Goal: Task Accomplishment & Management: Use online tool/utility

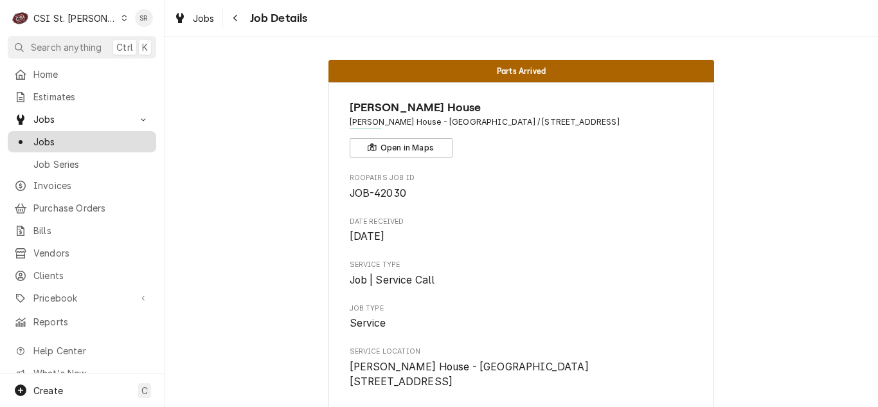
scroll to position [2201, 0]
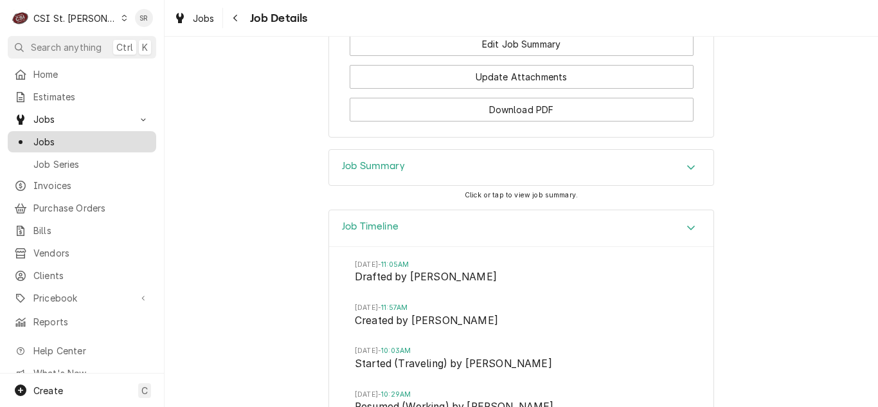
click at [30, 135] on div "Jobs" at bounding box center [82, 141] width 136 height 13
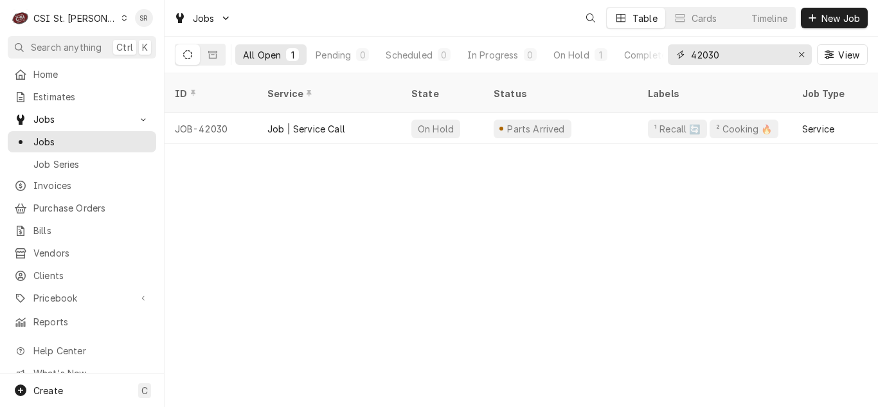
click at [733, 53] on input "42030" at bounding box center [739, 54] width 96 height 21
drag, startPoint x: 710, startPoint y: 51, endPoint x: 700, endPoint y: 51, distance: 9.6
click at [700, 51] on input "42030" at bounding box center [739, 54] width 96 height 21
type input "4"
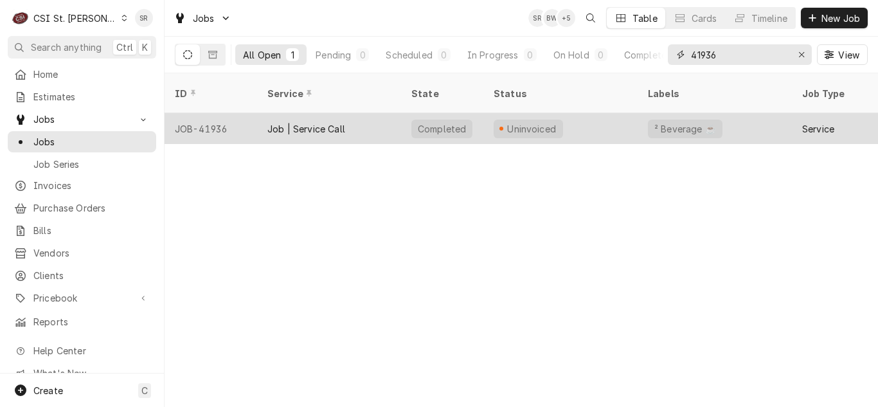
type input "41936"
click at [321, 122] on div "Job | Service Call" at bounding box center [306, 128] width 78 height 13
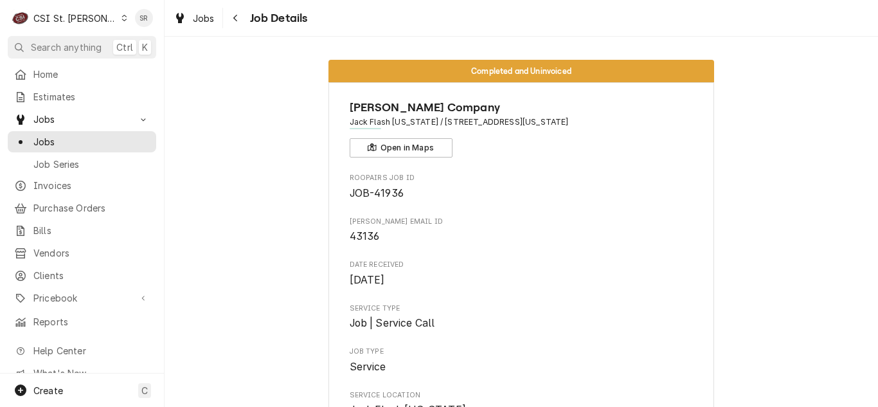
drag, startPoint x: 588, startPoint y: 121, endPoint x: 439, endPoint y: 126, distance: 148.6
click at [439, 126] on span "Jack Flash Washington / 6791 Hwy 100, Washington, MO 63090" at bounding box center [522, 122] width 344 height 12
copy span "6791 Hwy 100, Washington, MO 63090"
click at [68, 89] on div "Estimates" at bounding box center [81, 97] width 143 height 16
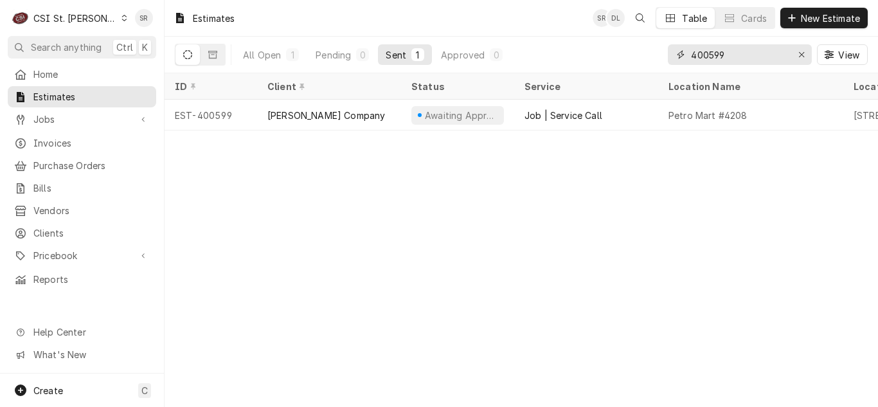
drag, startPoint x: 728, startPoint y: 60, endPoint x: 643, endPoint y: 56, distance: 84.9
click at [643, 56] on div "All Open 1 Pending 0 Sent 1 Approved 0 400599 View" at bounding box center [521, 55] width 693 height 36
paste input "[STREET_ADDRESS][US_STATE]"
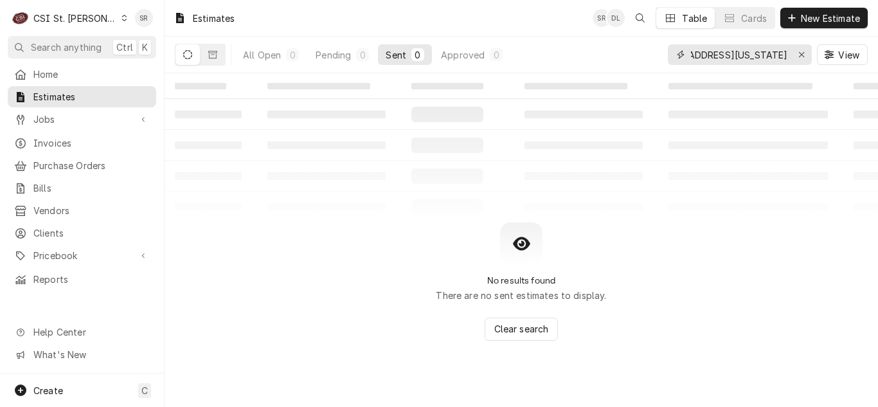
click at [706, 58] on input "[STREET_ADDRESS][US_STATE]" at bounding box center [739, 54] width 96 height 21
type input "0"
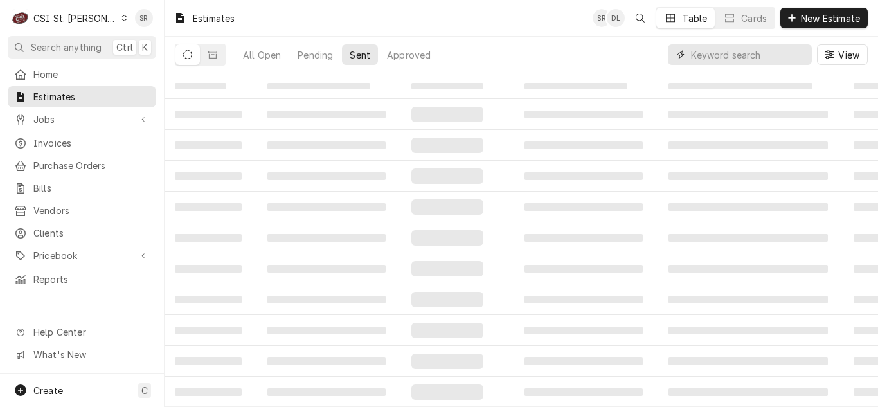
paste input "6791 Hwy 100, Washington, MO 63090"
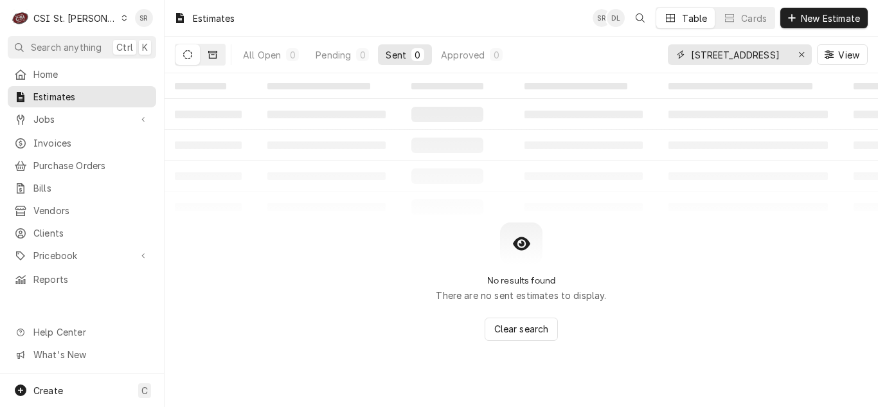
type input "6791 Hwy 100"
click at [217, 49] on button "Dynamic Content Wrapper" at bounding box center [213, 54] width 24 height 21
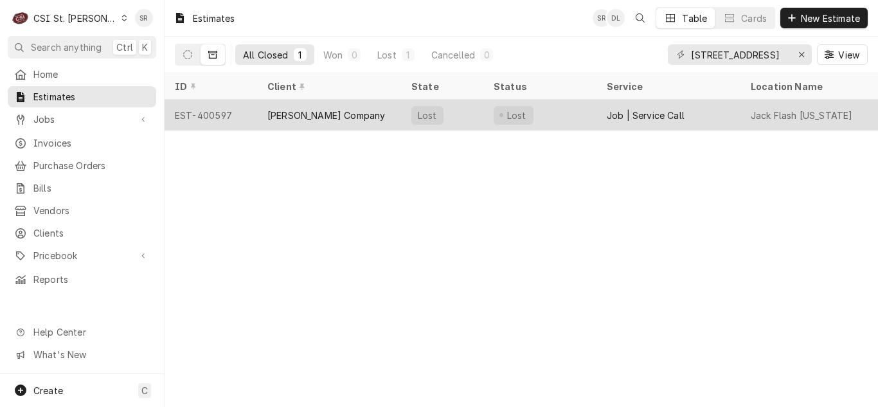
click at [341, 109] on div "[PERSON_NAME] Company" at bounding box center [329, 115] width 144 height 31
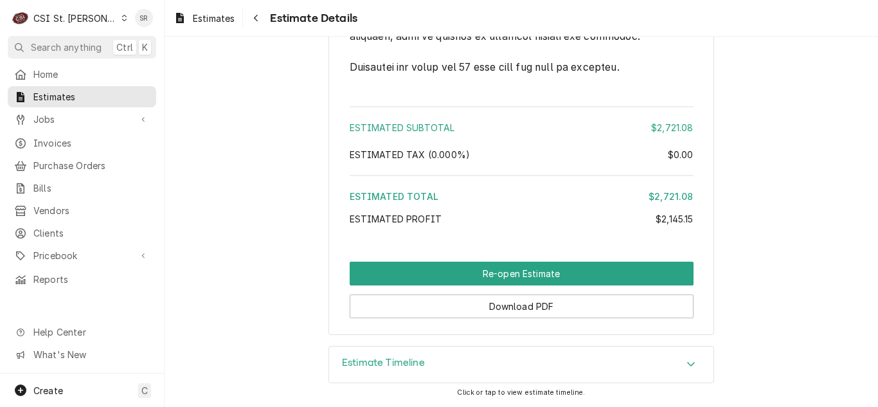
scroll to position [3173, 0]
click at [371, 349] on div "Estimate Timeline" at bounding box center [521, 364] width 384 height 36
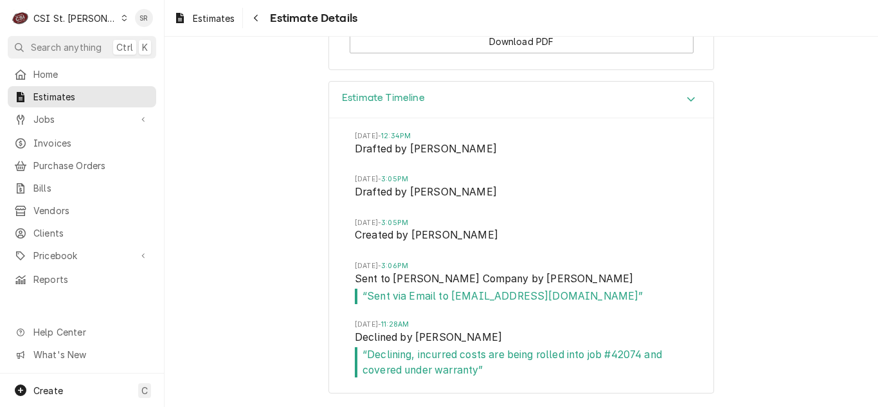
scroll to position [3439, 0]
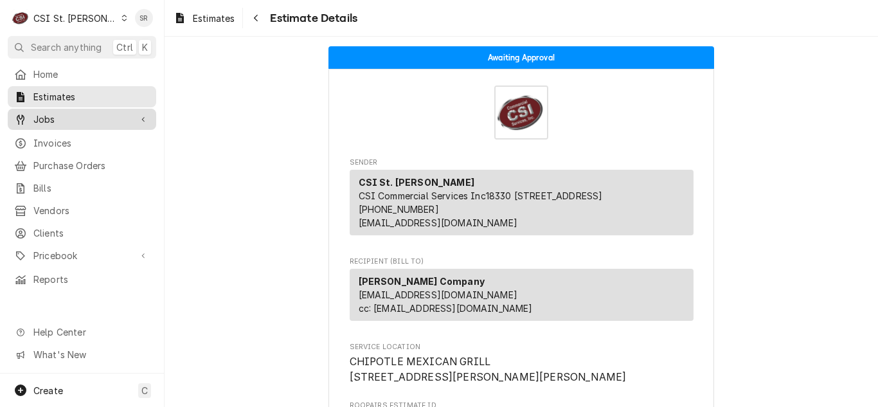
click at [77, 118] on span "Jobs" at bounding box center [81, 118] width 97 height 13
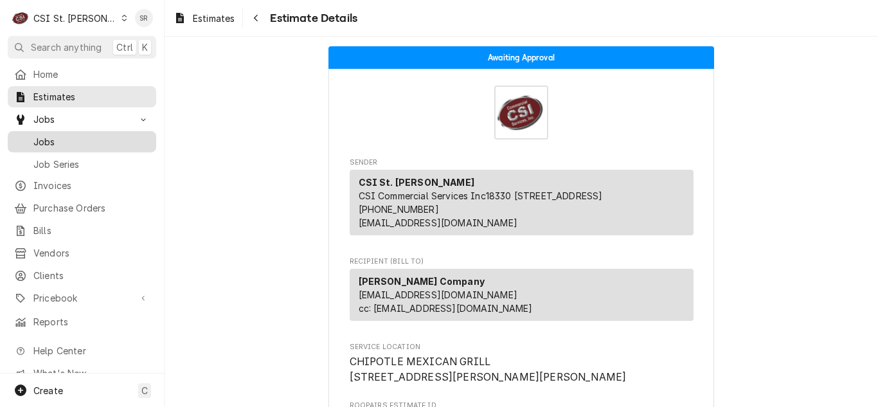
click at [66, 139] on span "Jobs" at bounding box center [91, 141] width 116 height 13
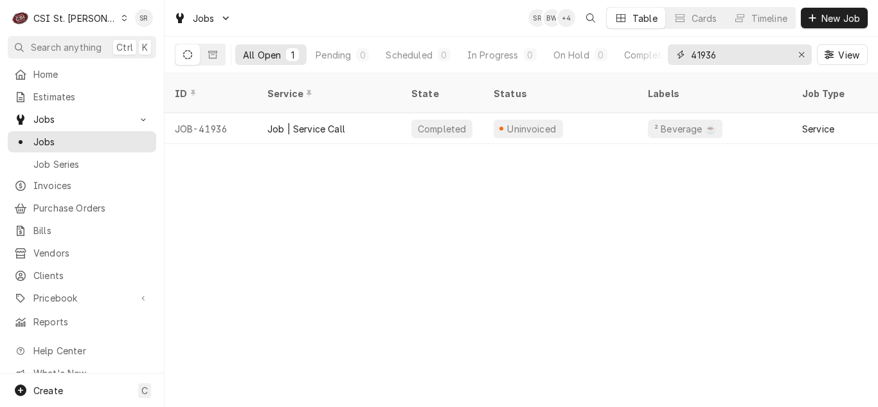
drag, startPoint x: 726, startPoint y: 60, endPoint x: 653, endPoint y: 37, distance: 76.4
click at [653, 37] on div "All Open 1 Pending 0 Scheduled 0 In Progress 0 On Hold 0 Completed 1 41936 View" at bounding box center [521, 55] width 693 height 36
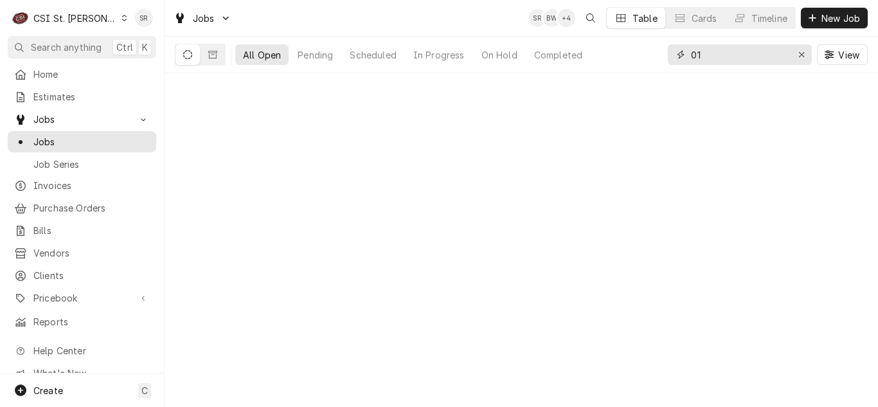
type input "0"
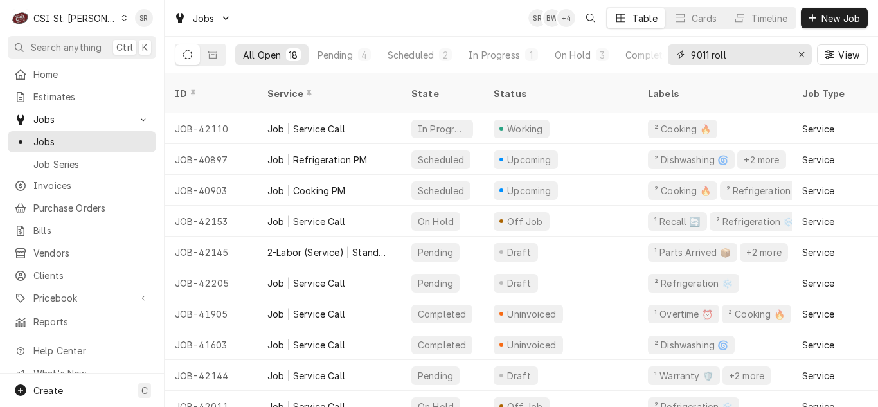
type input "9011 rolli"
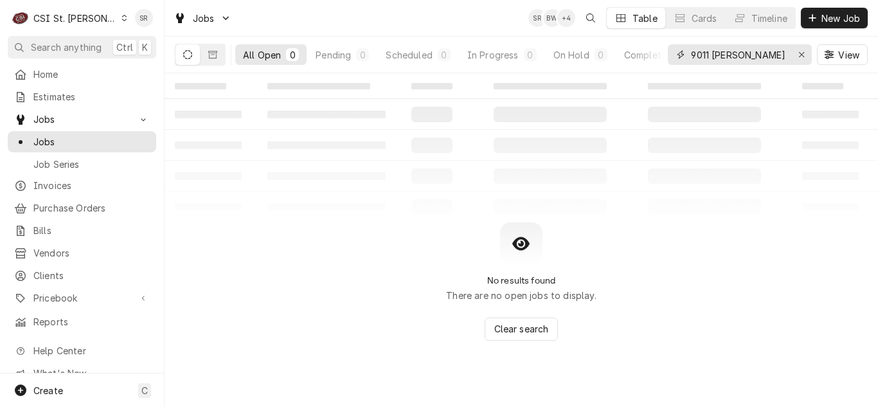
drag, startPoint x: 735, startPoint y: 57, endPoint x: 681, endPoint y: 62, distance: 54.2
click at [681, 62] on div "9011 rolli" at bounding box center [740, 54] width 144 height 21
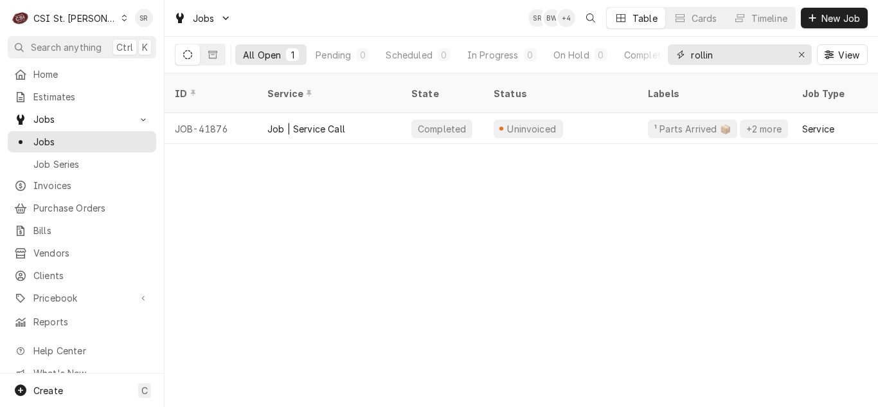
type input "rollin"
click at [303, 120] on div "Job | Service Call" at bounding box center [329, 128] width 144 height 31
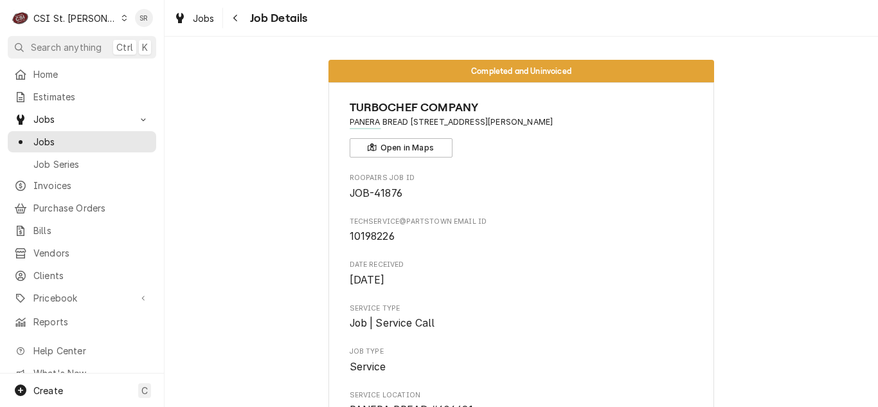
click at [602, 143] on div "TURBOCHEF COMPANY PANERA BREAD #606481 / [STREET_ADDRESS][PERSON_NAME] Open in …" at bounding box center [522, 128] width 344 height 58
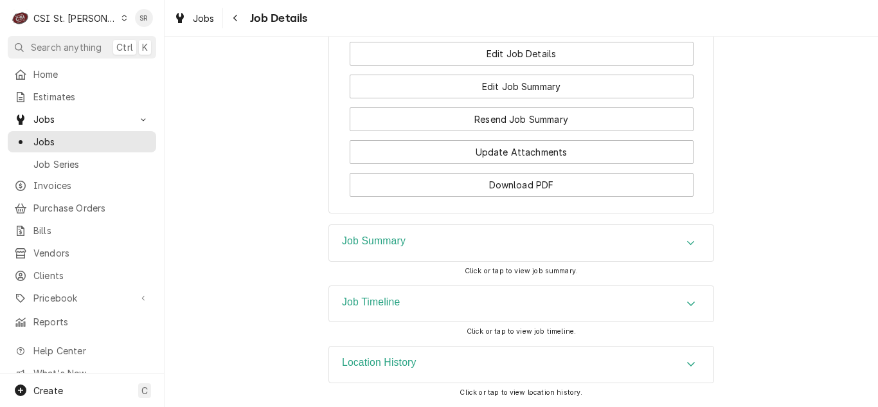
scroll to position [2089, 0]
click at [381, 259] on div "Job Summary" at bounding box center [521, 243] width 384 height 36
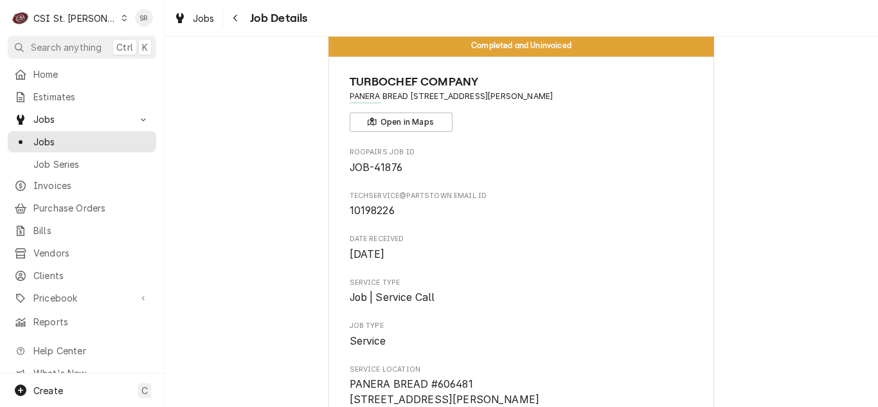
scroll to position [0, 0]
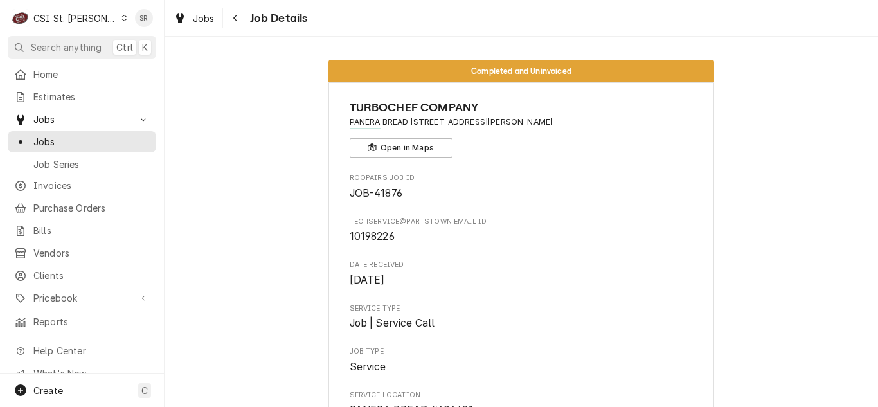
click at [627, 220] on span "techservice@partstown email ID" at bounding box center [522, 222] width 344 height 10
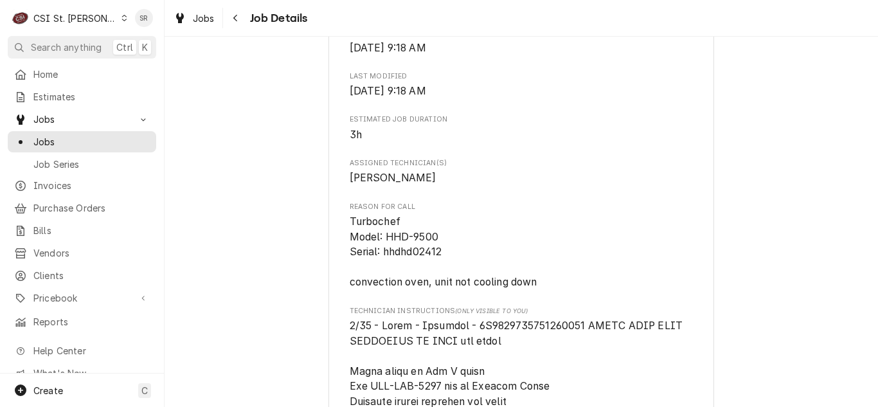
scroll to position [643, 0]
